Goal: Information Seeking & Learning: Learn about a topic

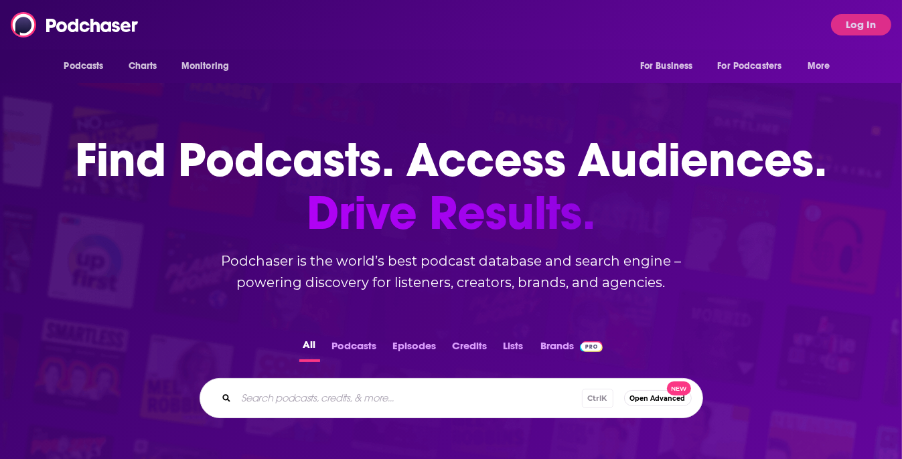
click at [353, 400] on input "Search podcasts, credits, & more..." at bounding box center [408, 398] width 345 height 21
click at [863, 38] on div "Podcasts Charts Monitoring For Business For Podcasters More Log In" at bounding box center [451, 25] width 902 height 50
click at [859, 24] on button "Log In" at bounding box center [861, 24] width 60 height 21
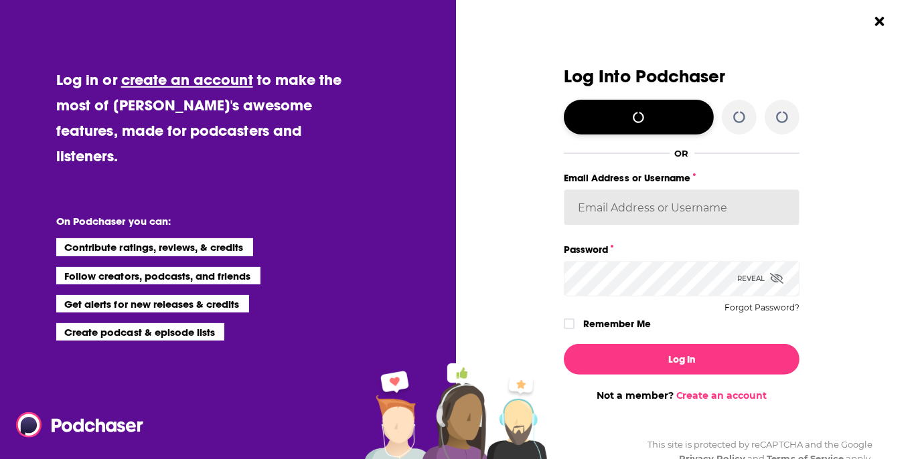
type input "[EMAIL_ADDRESS][DOMAIN_NAME]"
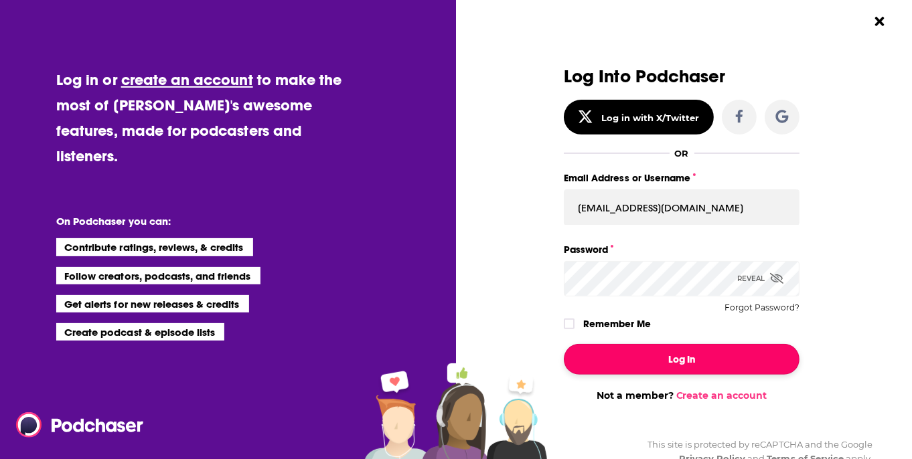
click at [651, 351] on button "Log In" at bounding box center [682, 359] width 236 height 31
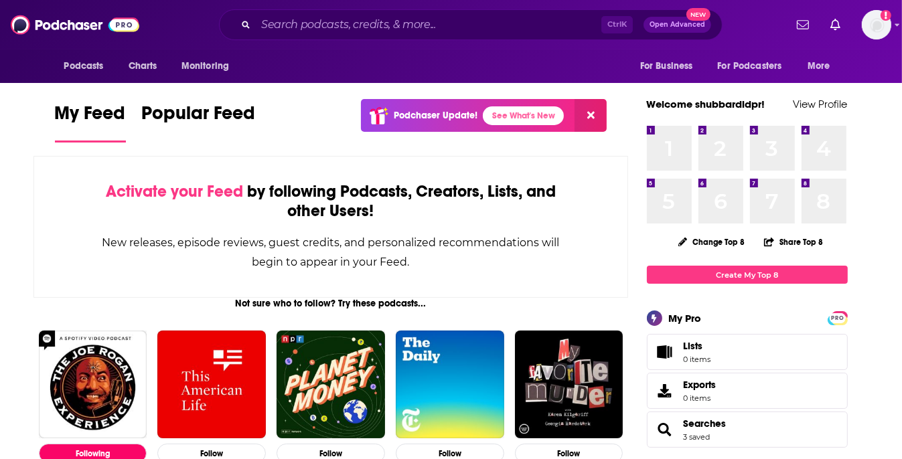
click at [391, 12] on div "Ctrl K Open Advanced New" at bounding box center [470, 24] width 503 height 31
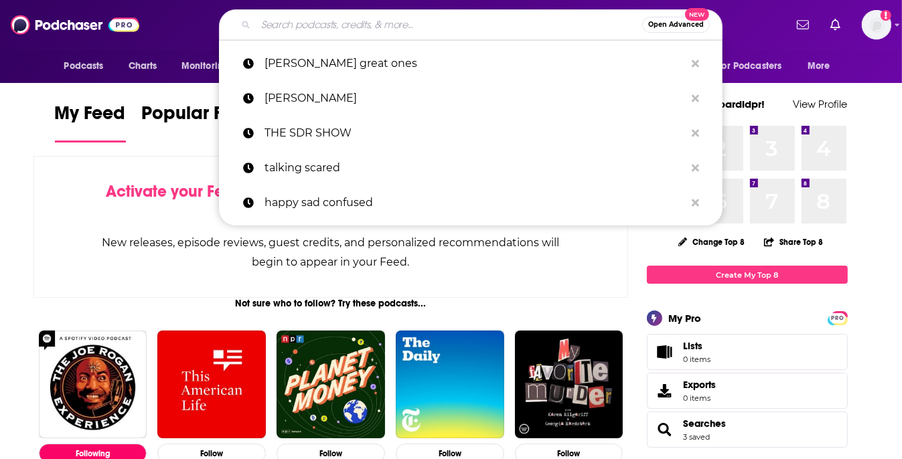
click at [393, 19] on input "Search podcasts, credits, & more..." at bounding box center [449, 24] width 386 height 21
paste input "Lets give a damn"
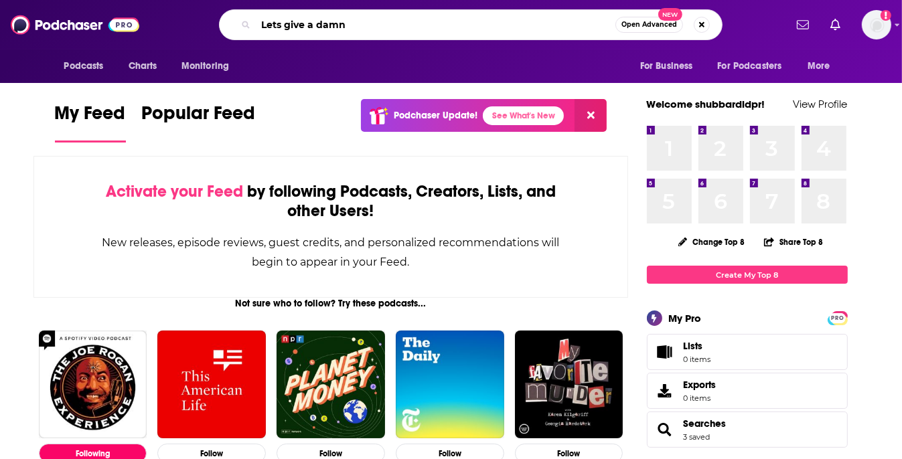
click at [275, 24] on input "Lets give a damn" at bounding box center [435, 24] width 359 height 21
click at [519, 35] on input "Let's give a damn" at bounding box center [435, 24] width 359 height 21
type input "Let's give a damn"
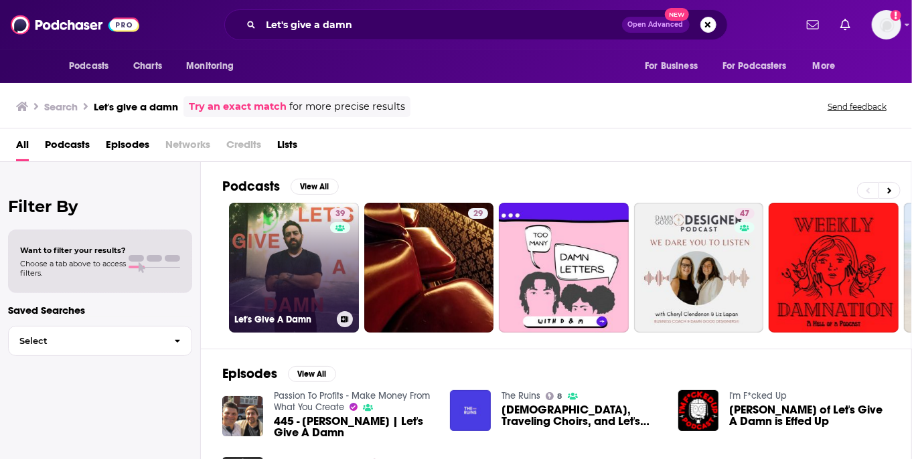
click at [303, 261] on link "39 Let's Give A Damn" at bounding box center [294, 268] width 130 height 130
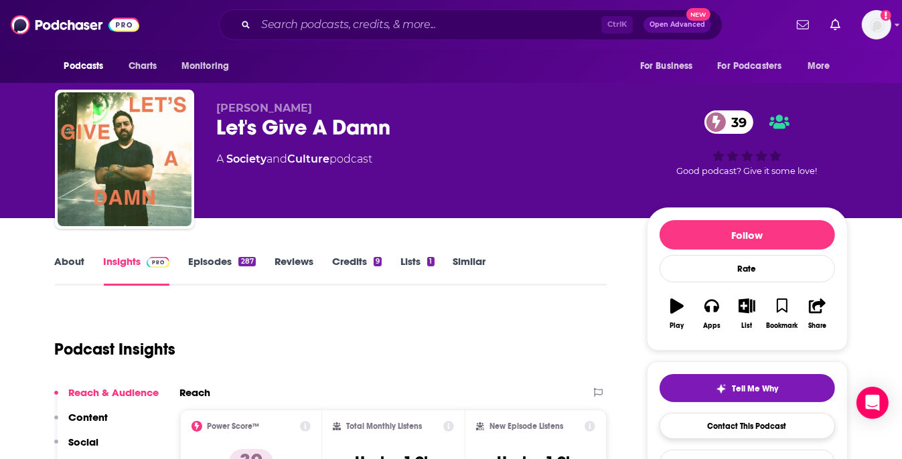
scroll to position [124, 0]
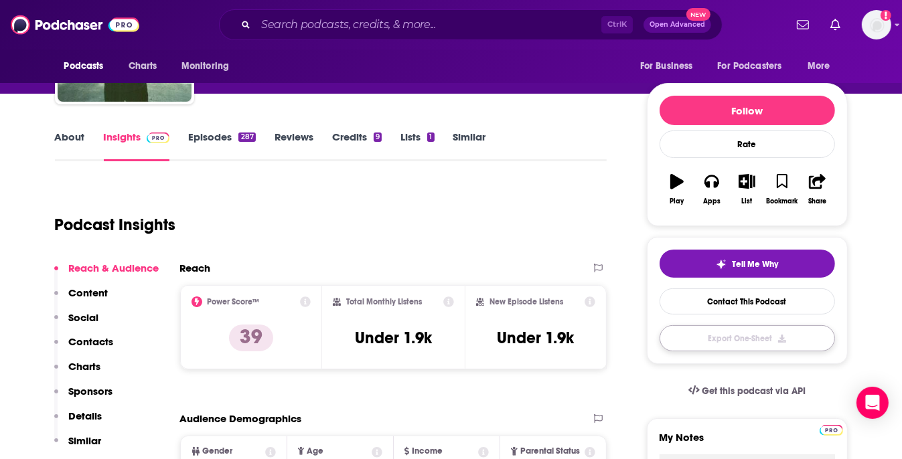
click at [728, 346] on button "Export One-Sheet" at bounding box center [746, 338] width 175 height 26
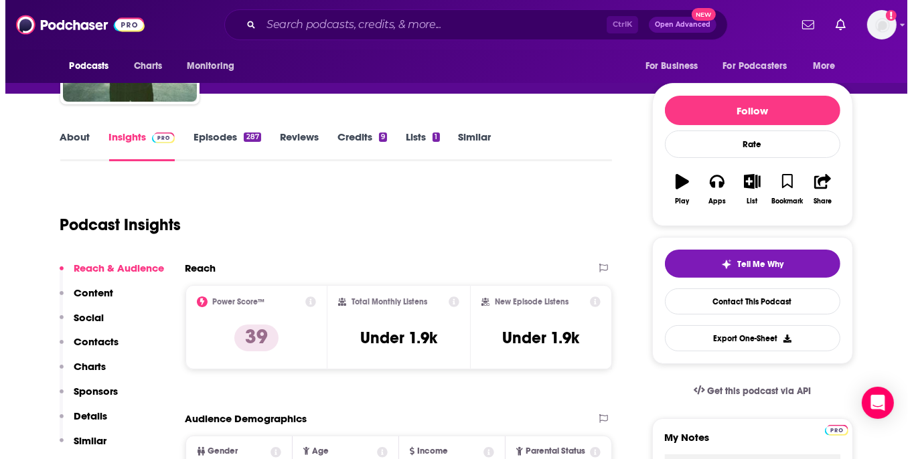
scroll to position [0, 0]
